Goal: Task Accomplishment & Management: Manage account settings

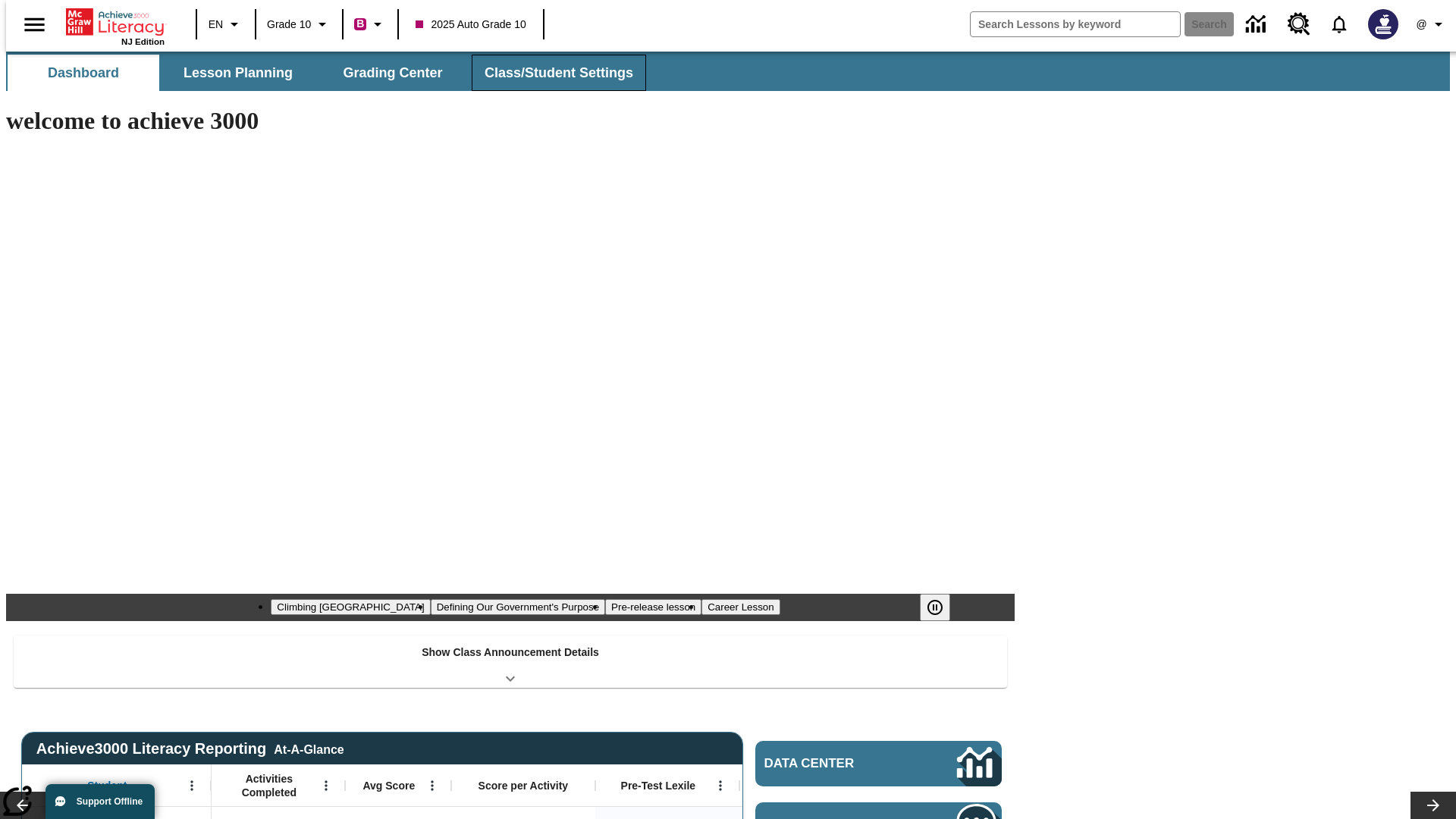
click at [551, 72] on button "Class/Student Settings" at bounding box center [559, 72] width 175 height 36
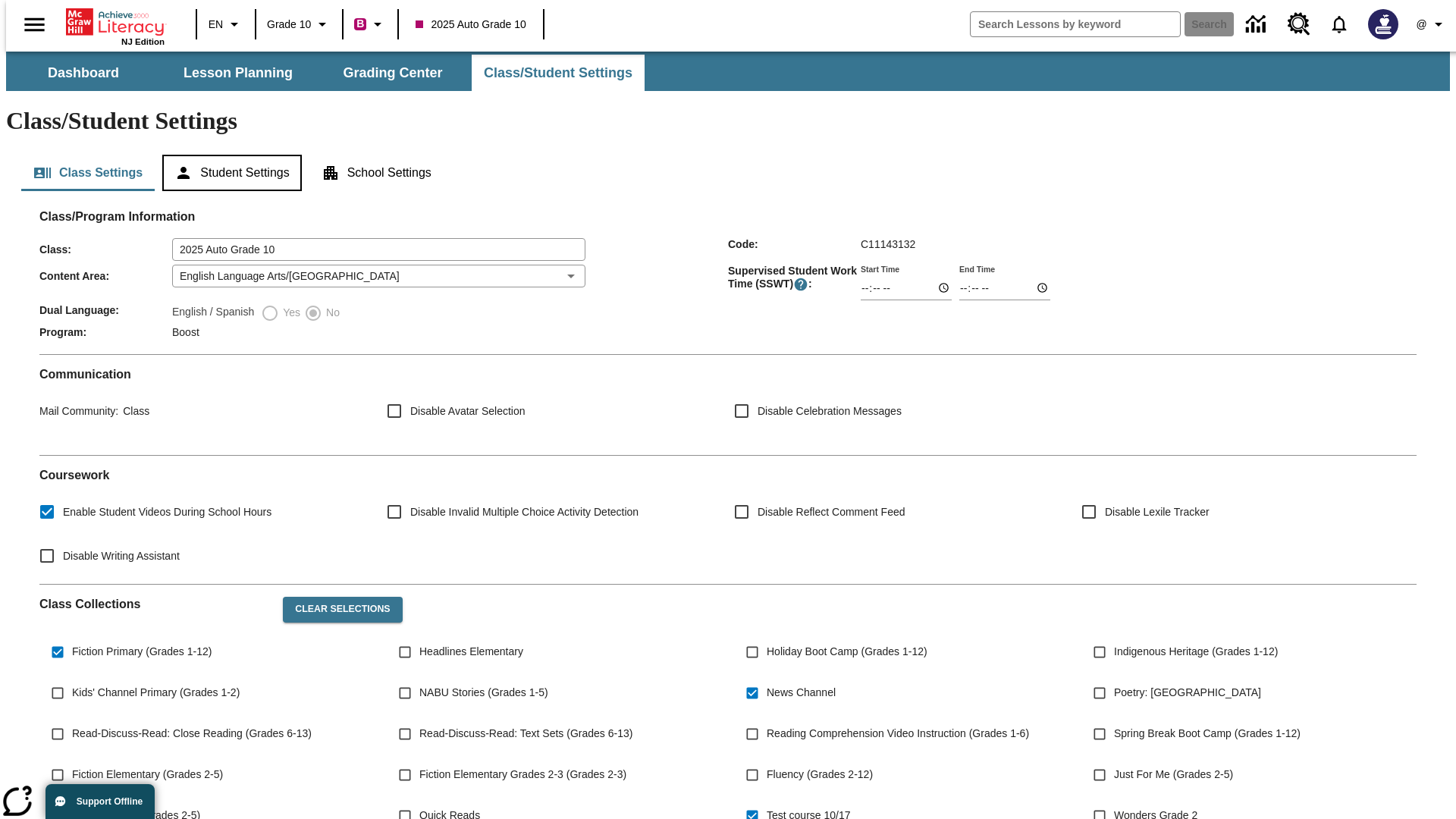
click at [228, 155] on button "Student Settings" at bounding box center [231, 173] width 139 height 36
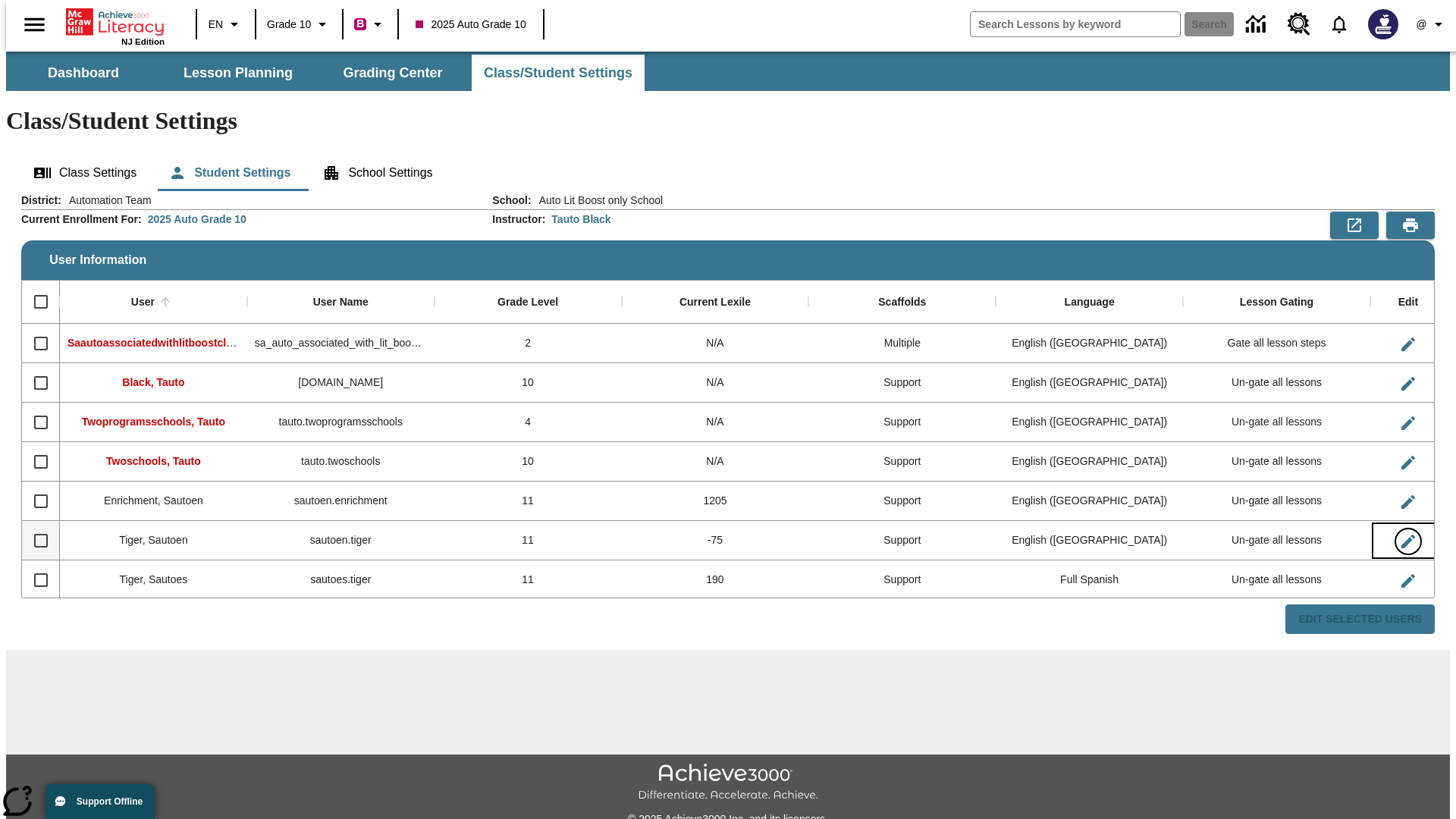
click at [1402, 534] on icon "Edit User" at bounding box center [1408, 541] width 14 height 14
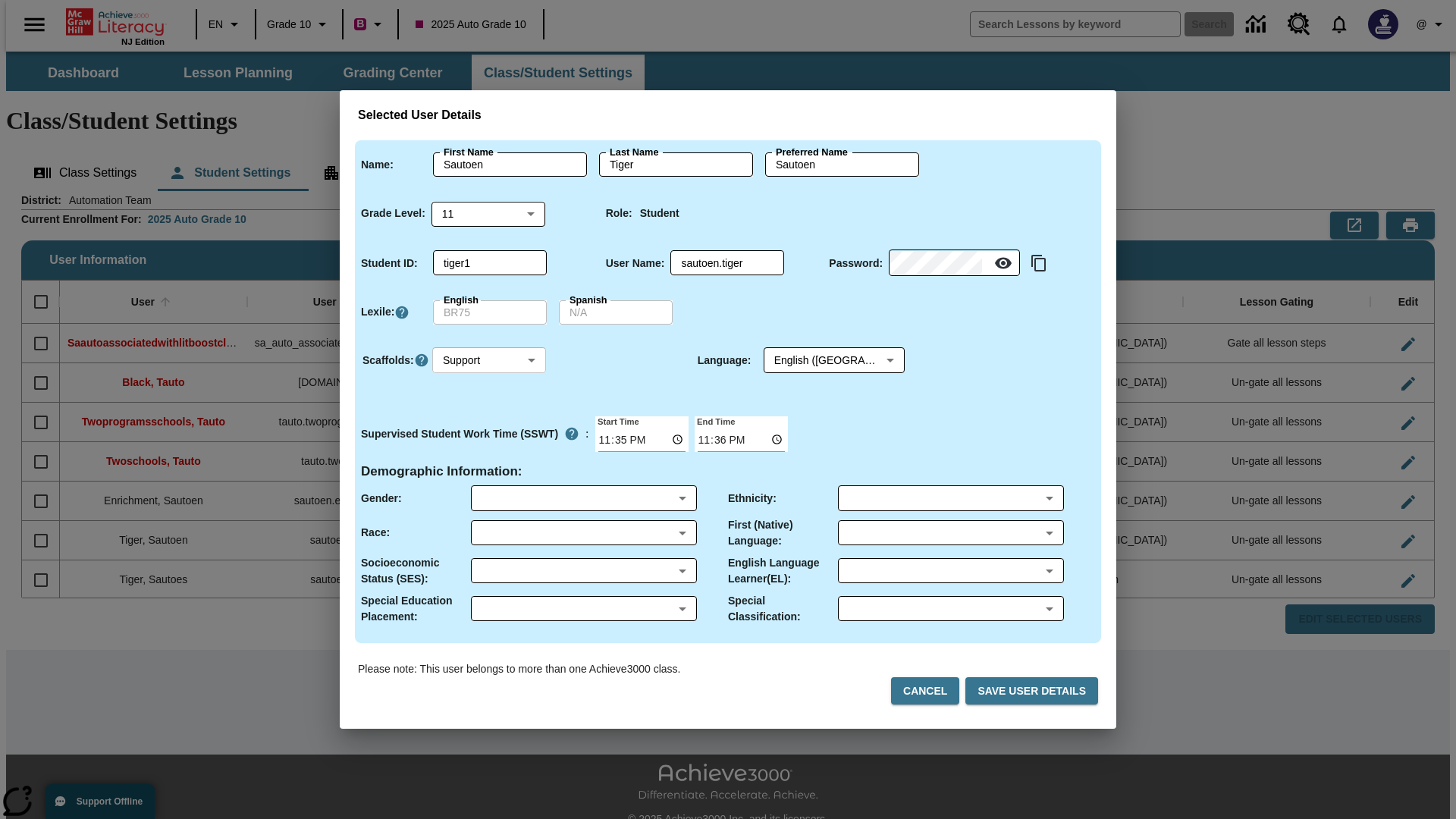
click at [489, 360] on body "Skip to main content NJ Edition EN Grade 10 B 2025 Auto Grade 10 Search 0 @ Das…" at bounding box center [727, 452] width 1444 height 800
click at [489, 416] on li "Support" at bounding box center [489, 416] width 114 height 25
click at [819, 360] on body "Skip to main content NJ Edition EN Grade 10 B 2025 Auto Grade 10 Search 0 @ Das…" at bounding box center [727, 452] width 1444 height 800
click at [489, 360] on body "Skip to main content NJ Edition EN Grade 10 B 2025 Auto Grade 10 Search 0 @ Das…" at bounding box center [727, 452] width 1444 height 800
click at [489, 441] on li "Enrichment" at bounding box center [489, 441] width 114 height 25
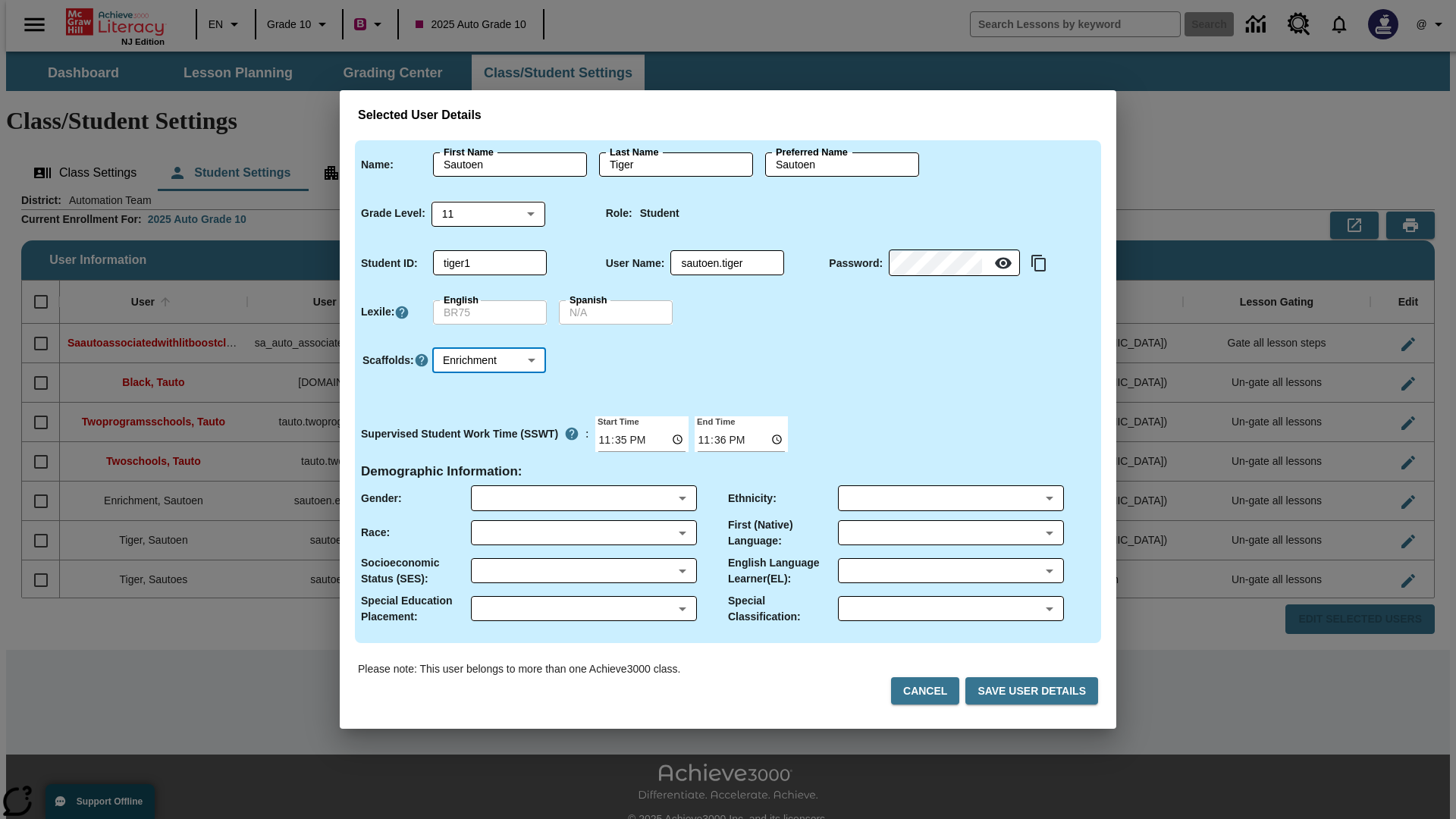
click at [489, 360] on body "Skip to main content NJ Edition EN Grade 10 B 2025 Auto Grade 10 Search 0 @ Das…" at bounding box center [727, 452] width 1444 height 800
click at [489, 391] on li "Standard" at bounding box center [489, 391] width 114 height 25
type input "0"
